Goal: Find specific page/section: Find specific page/section

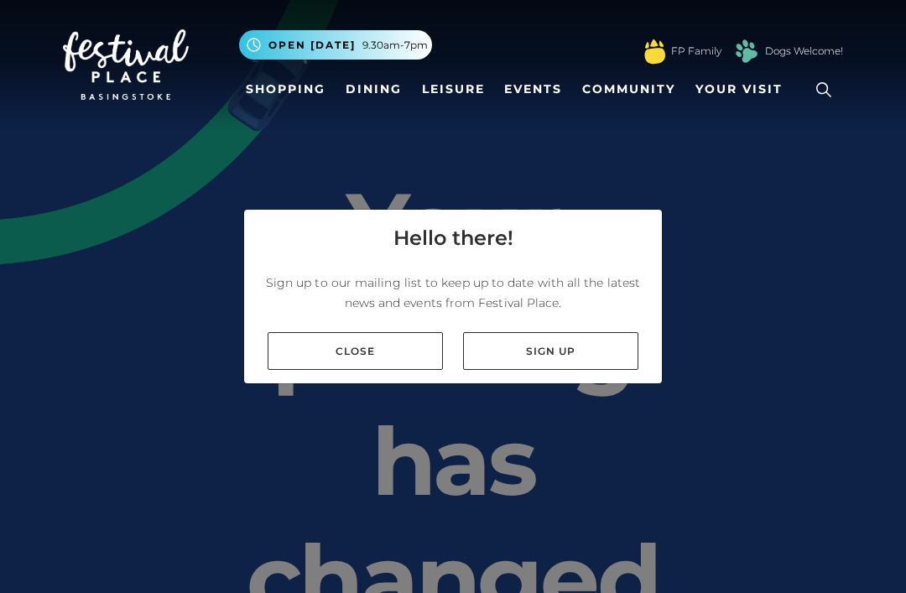
click at [353, 431] on div "Hello there! Sign up to our mailing list to keep up to date with all the latest…" at bounding box center [453, 296] width 906 height 593
click at [371, 370] on link "Close" at bounding box center [355, 351] width 175 height 38
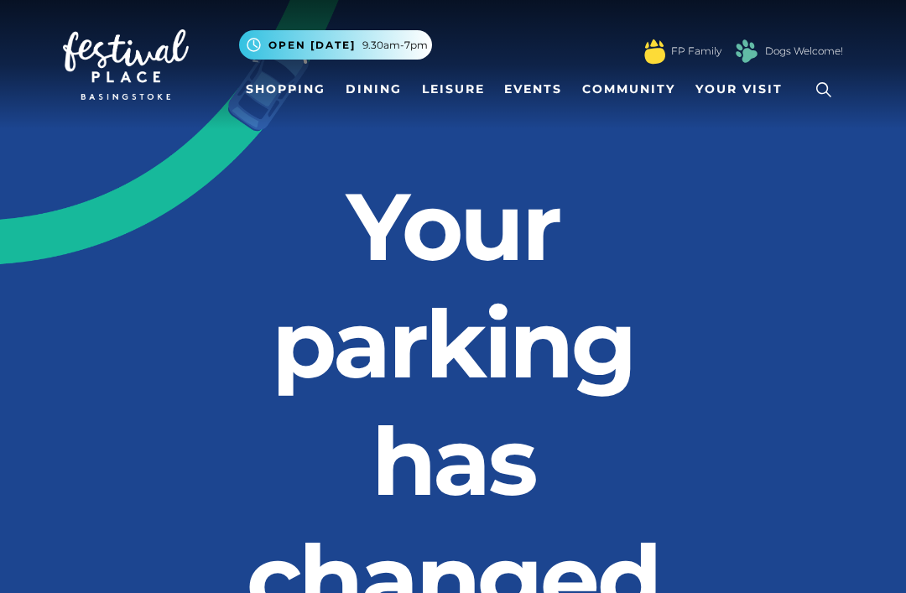
click at [375, 92] on link "Dining" at bounding box center [374, 89] width 70 height 31
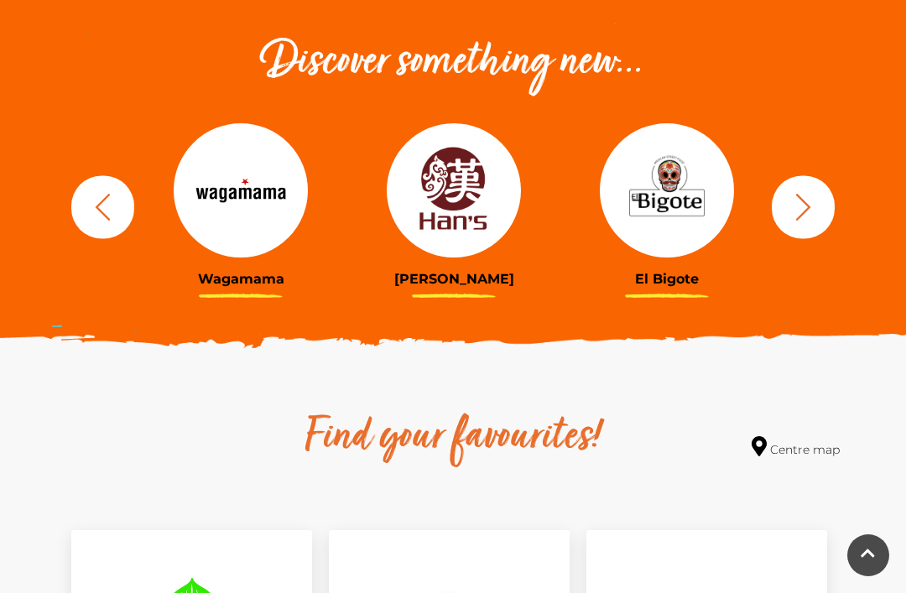
scroll to position [582, 0]
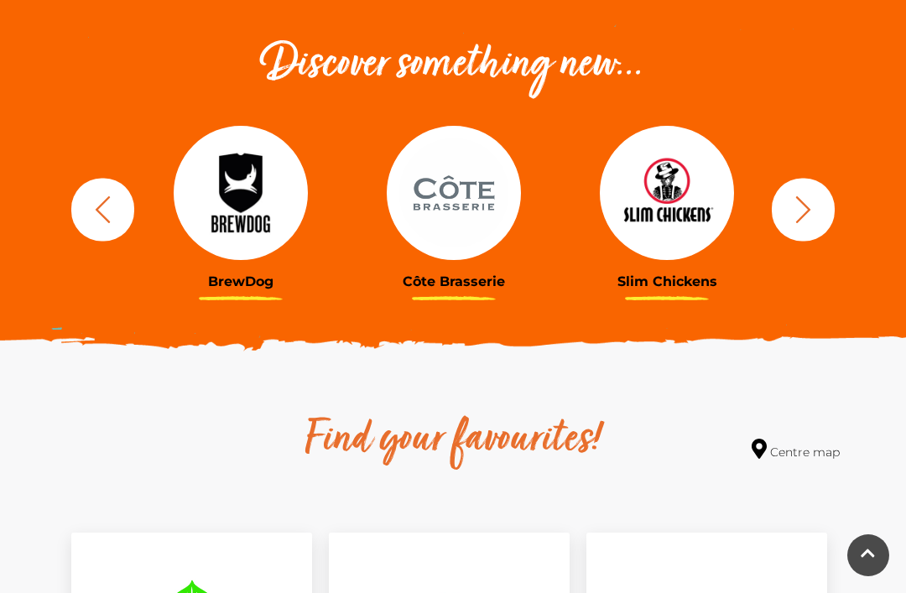
click at [795, 217] on icon "button" at bounding box center [803, 209] width 31 height 31
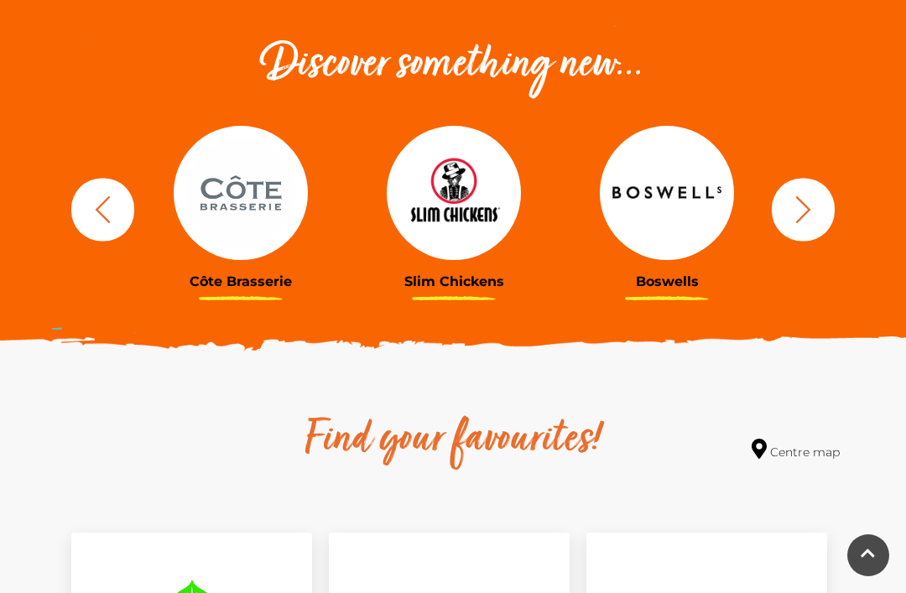
click at [806, 207] on icon "button" at bounding box center [803, 209] width 15 height 27
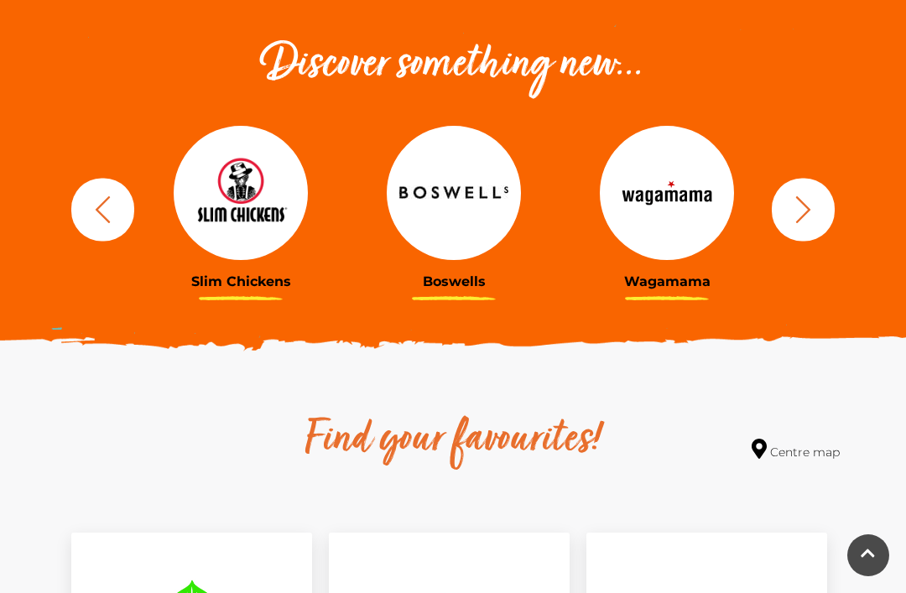
click at [813, 208] on icon "button" at bounding box center [803, 209] width 31 height 31
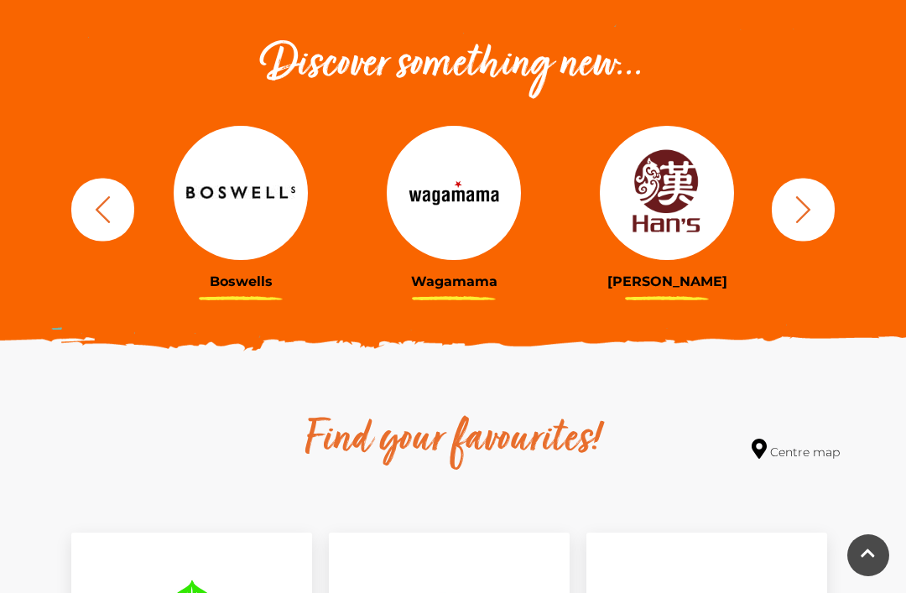
click at [804, 208] on icon "button" at bounding box center [803, 209] width 31 height 31
click at [809, 208] on icon "button" at bounding box center [803, 209] width 15 height 27
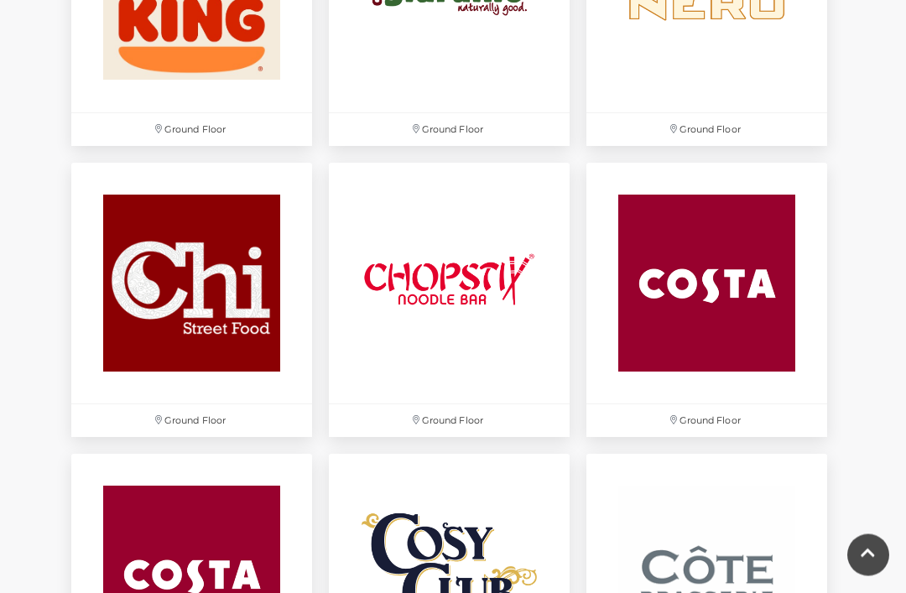
scroll to position [1827, 0]
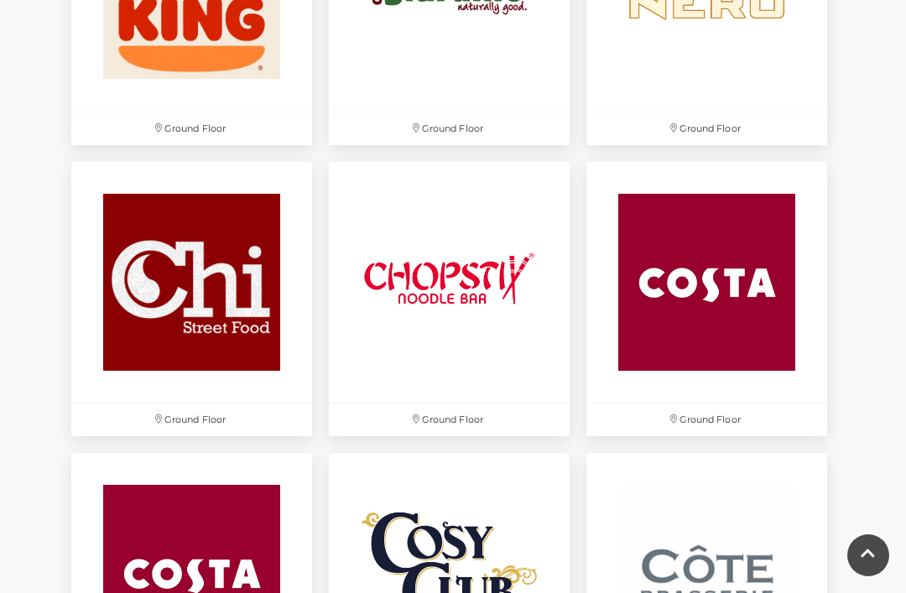
click at [465, 290] on img at bounding box center [449, 282] width 241 height 241
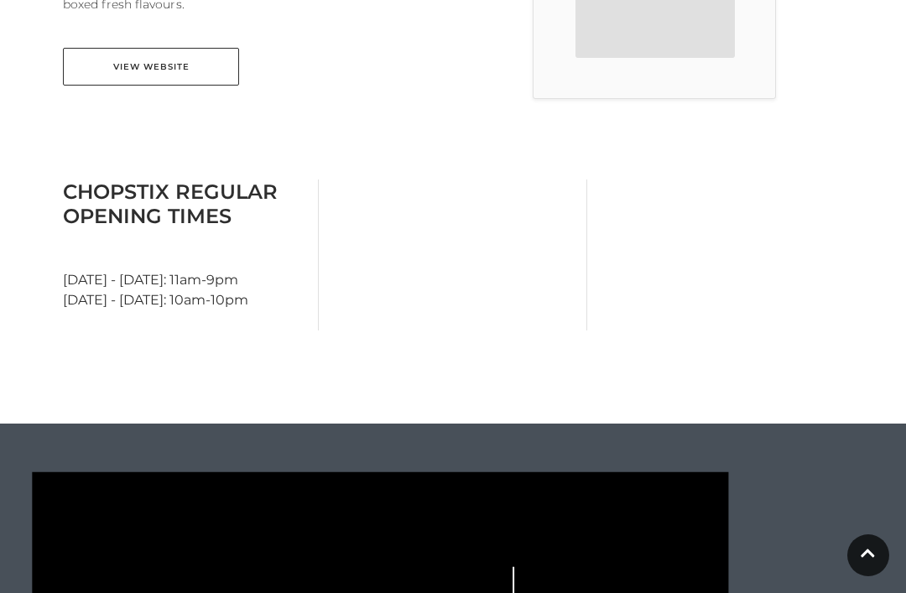
scroll to position [638, 0]
